Goal: Check status: Check status

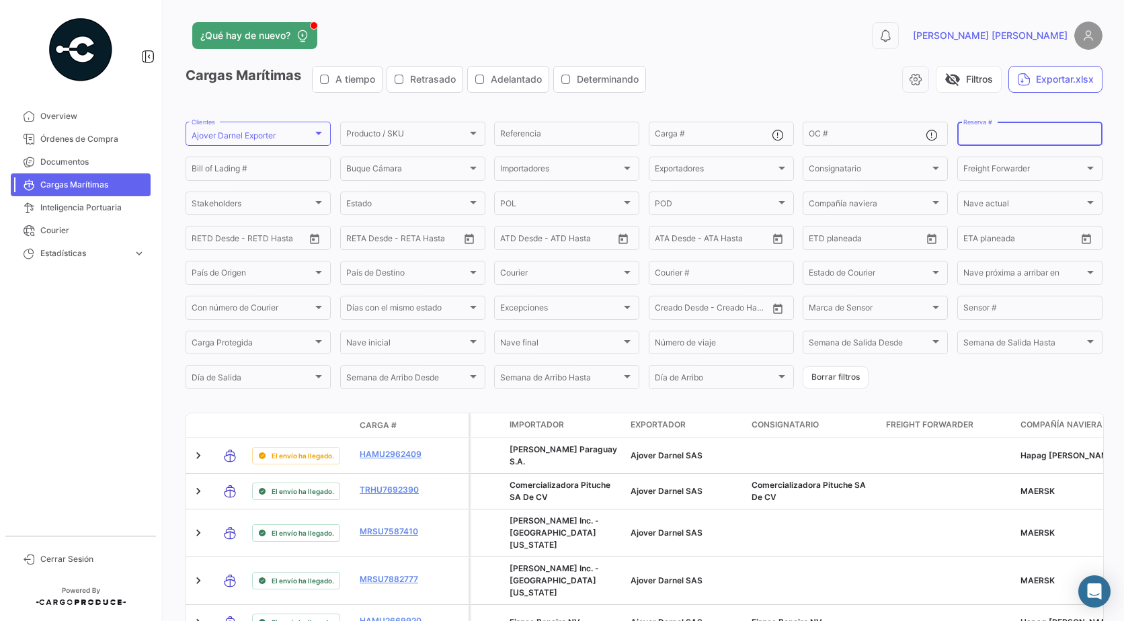
click at [964, 140] on input "Reserva #" at bounding box center [1029, 135] width 133 height 9
paste input "BGA0487989"
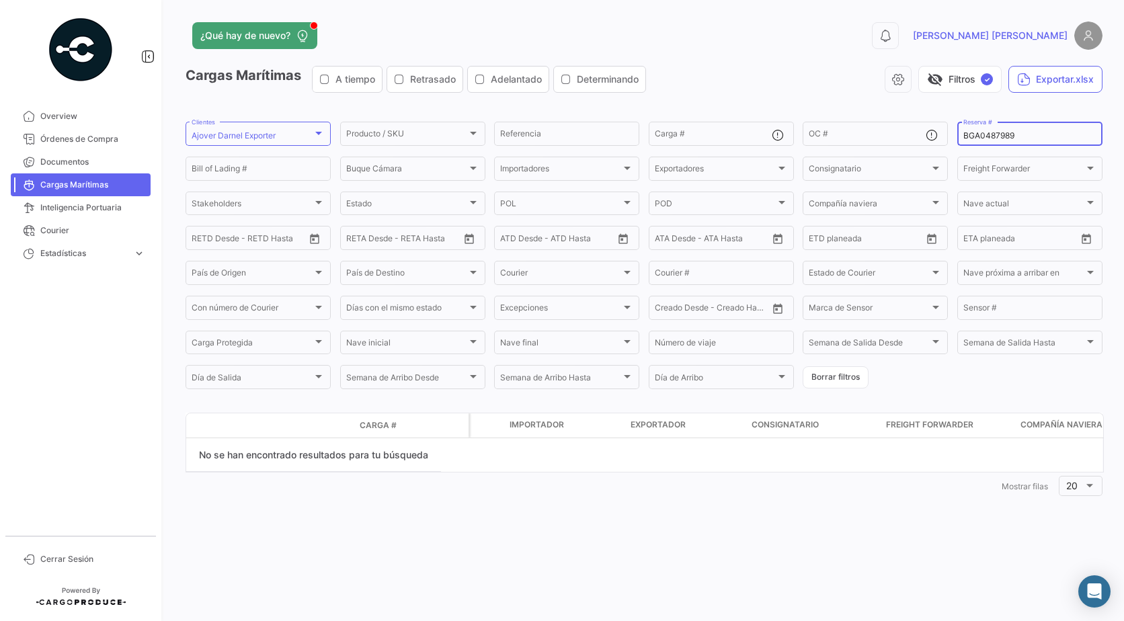
click at [1012, 138] on input "BGA0487989" at bounding box center [1029, 135] width 133 height 9
paste input "37198442"
type input "3"
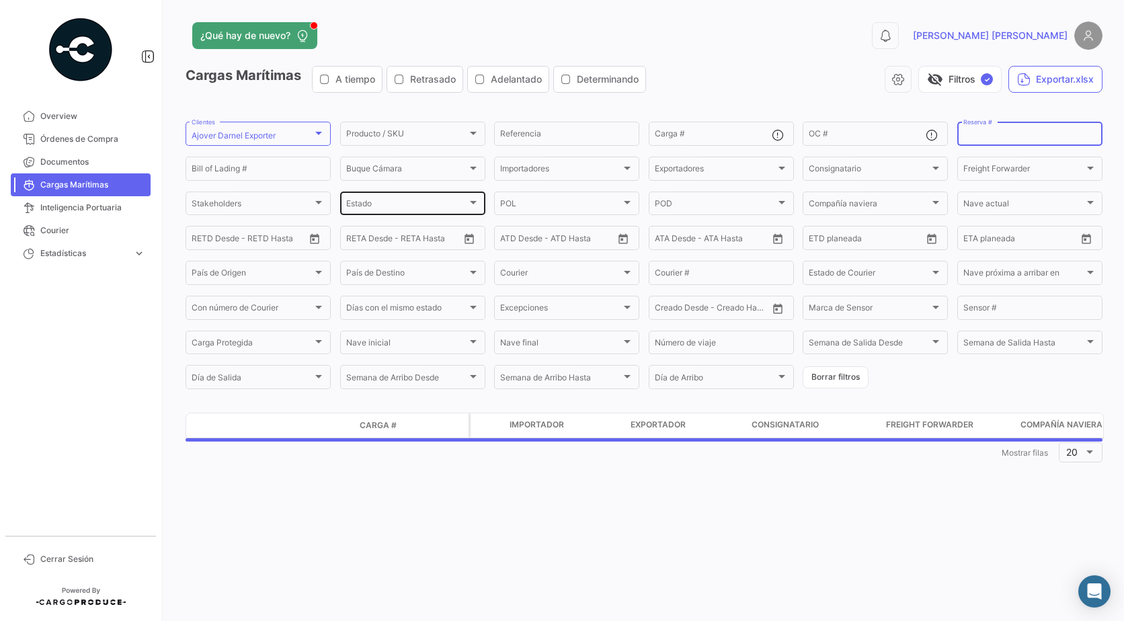
click at [367, 202] on span "Estado" at bounding box center [406, 205] width 121 height 9
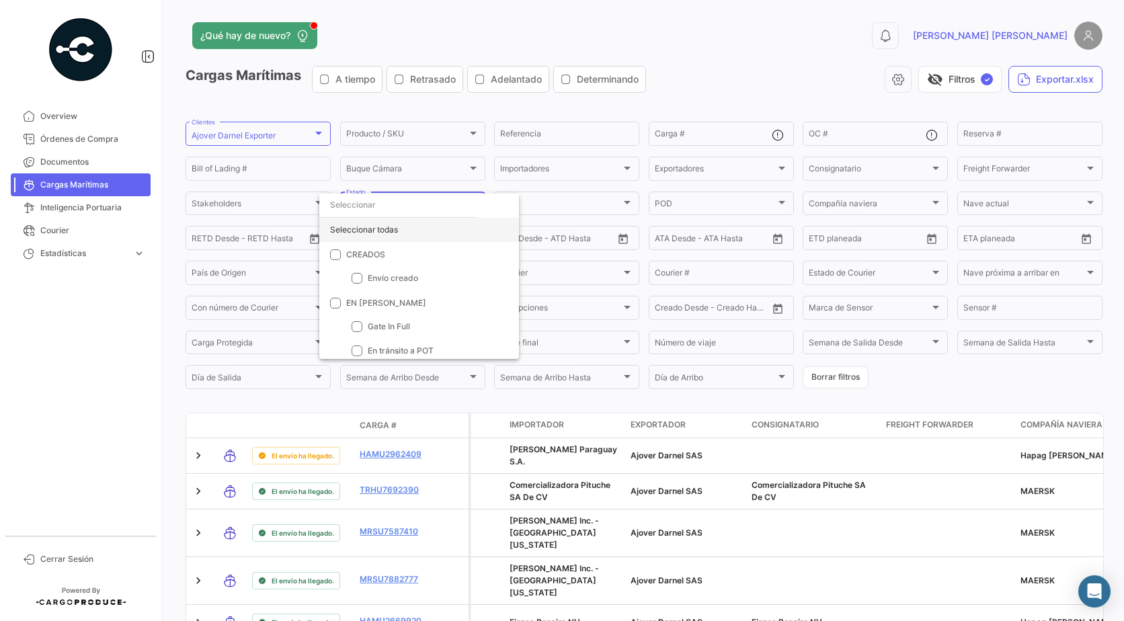
click at [367, 230] on div "Seleccionar todas" at bounding box center [419, 230] width 200 height 24
checkbox input "true"
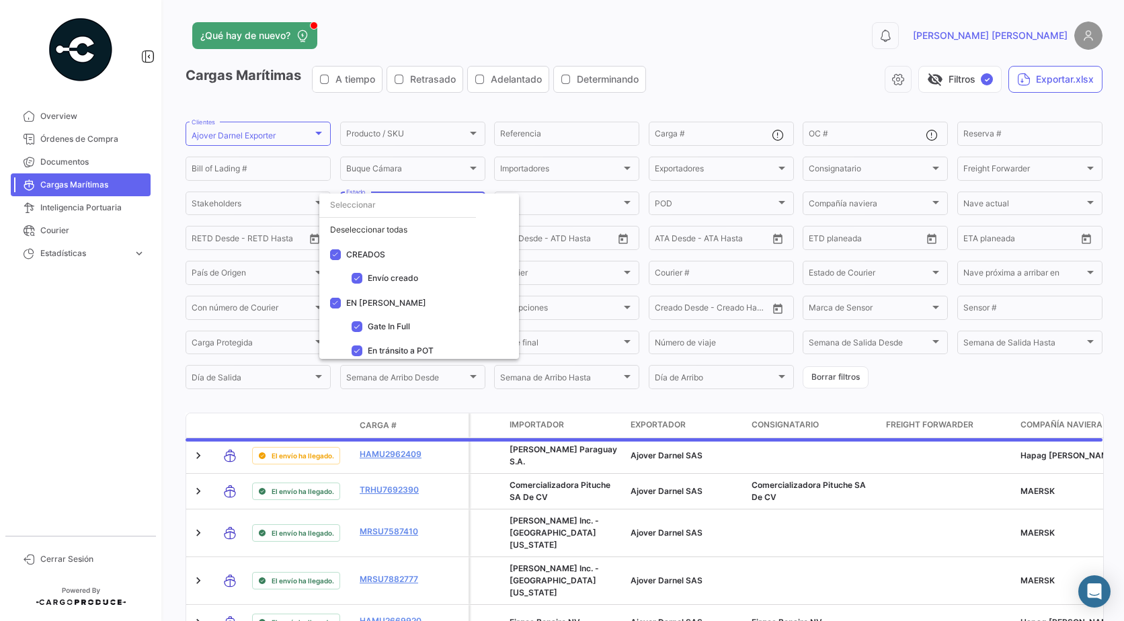
click at [999, 140] on div at bounding box center [562, 310] width 1124 height 621
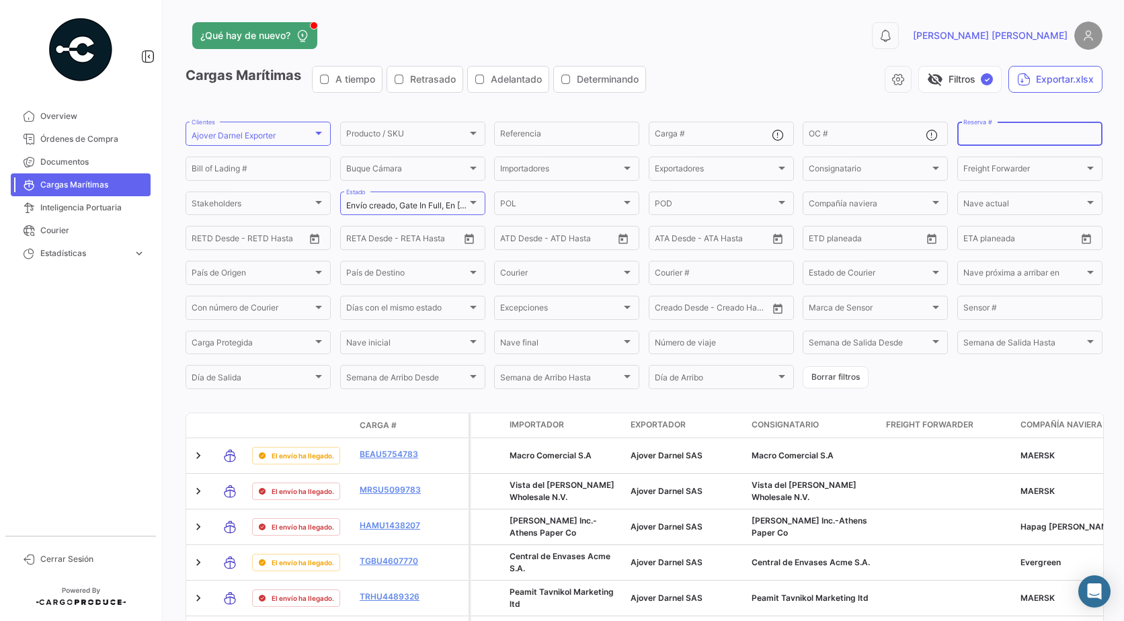
click at [996, 137] on input "Reserva #" at bounding box center [1029, 135] width 133 height 9
paste input "37198442"
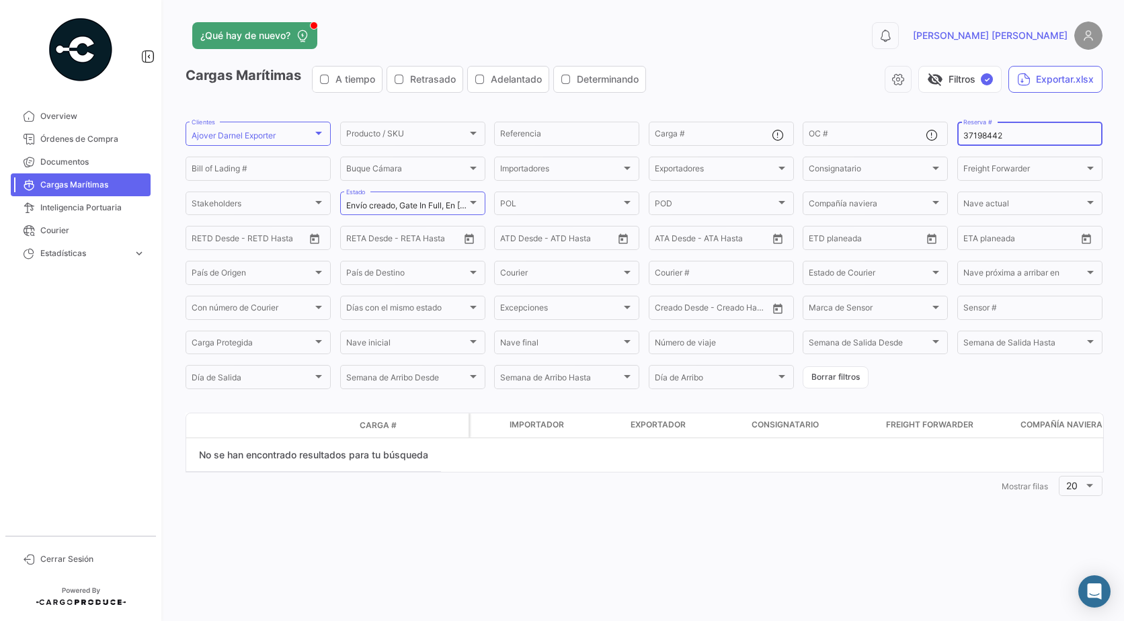
type input "37198442"
click at [967, 136] on input "37198442" at bounding box center [1029, 135] width 133 height 9
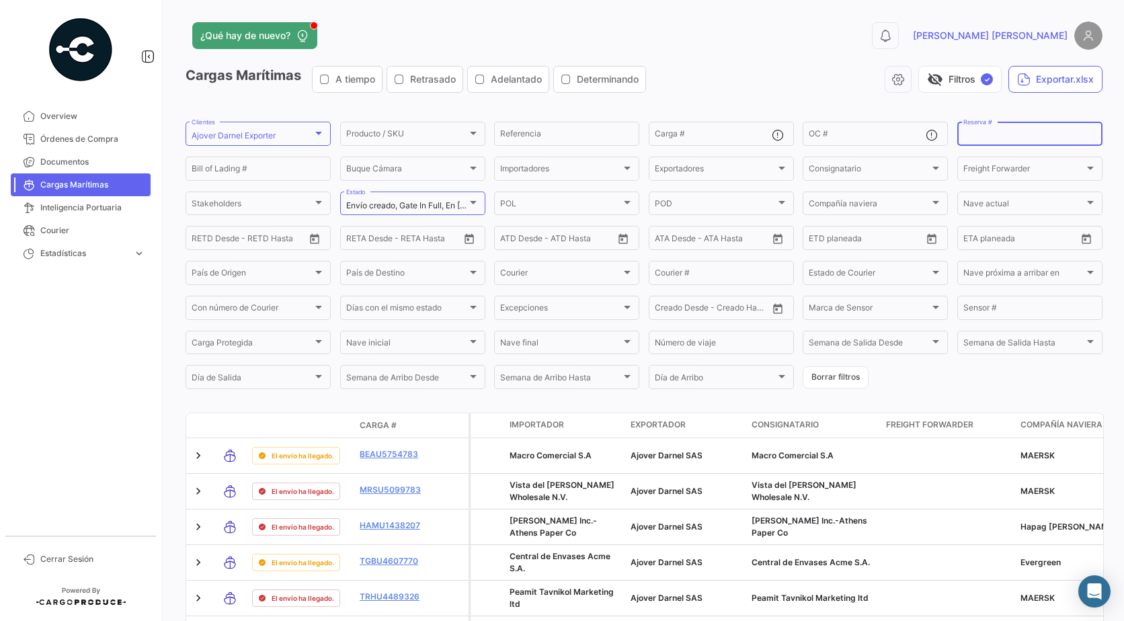
paste input "257570505"
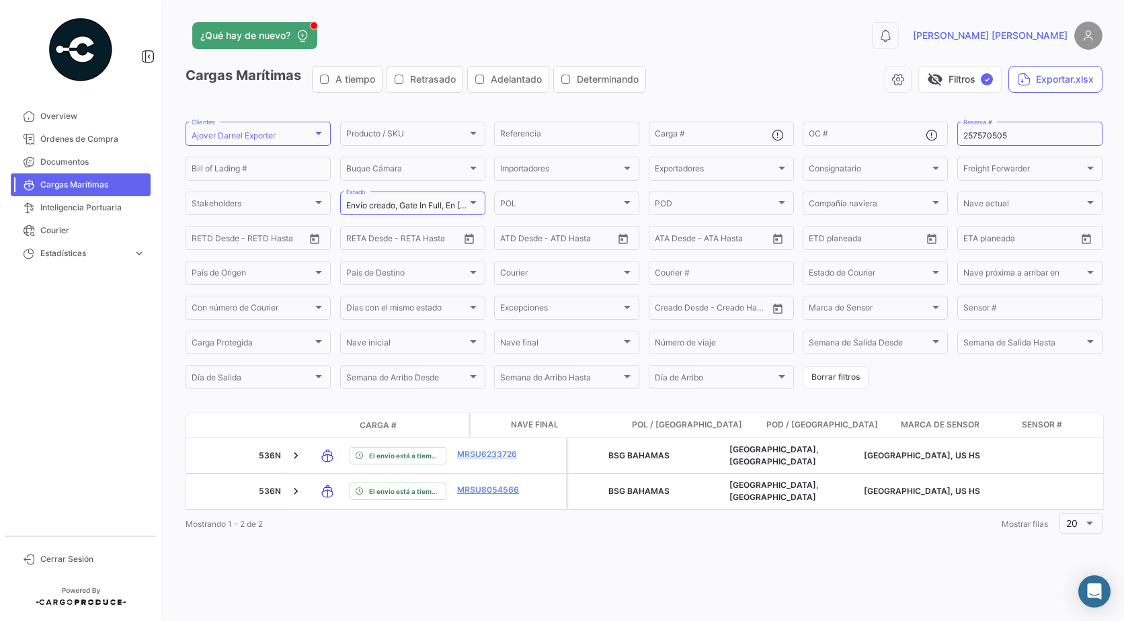
scroll to position [0, 3500]
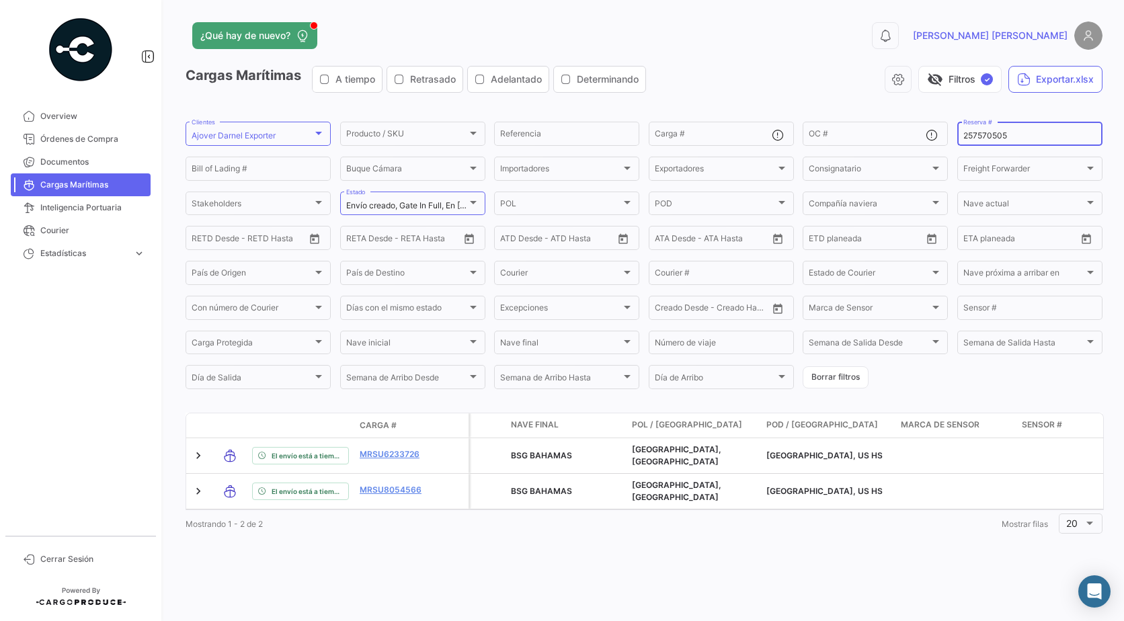
click at [999, 137] on input "257570505" at bounding box center [1029, 135] width 133 height 9
paste input "37198442"
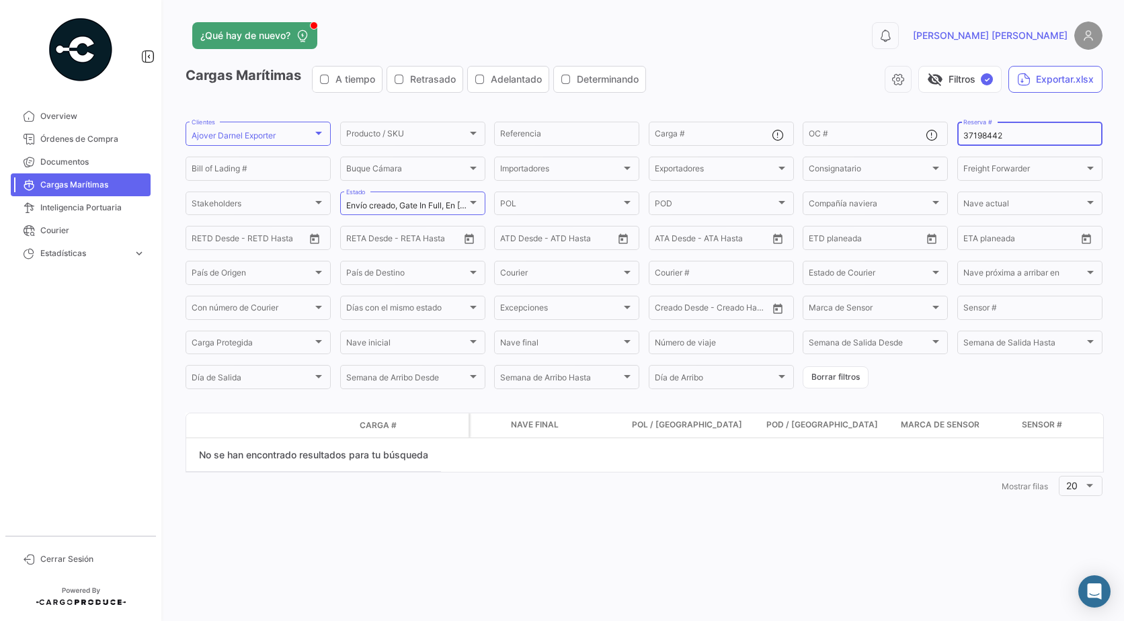
scroll to position [0, 0]
type input "37198442"
